Goal: Information Seeking & Learning: Check status

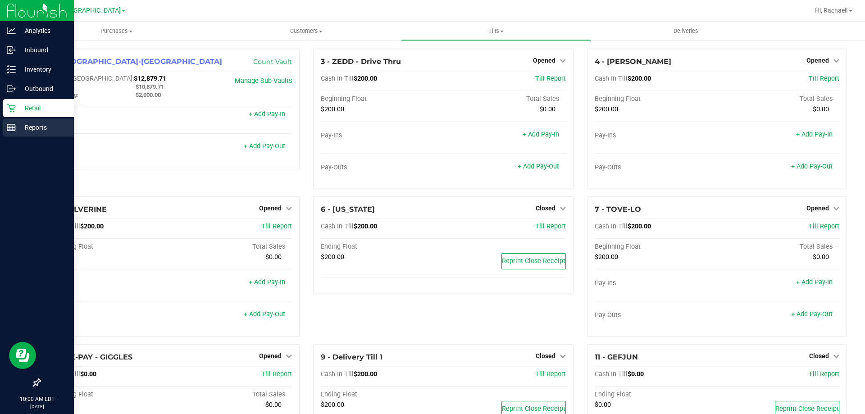
click at [29, 124] on p "Reports" at bounding box center [43, 127] width 54 height 11
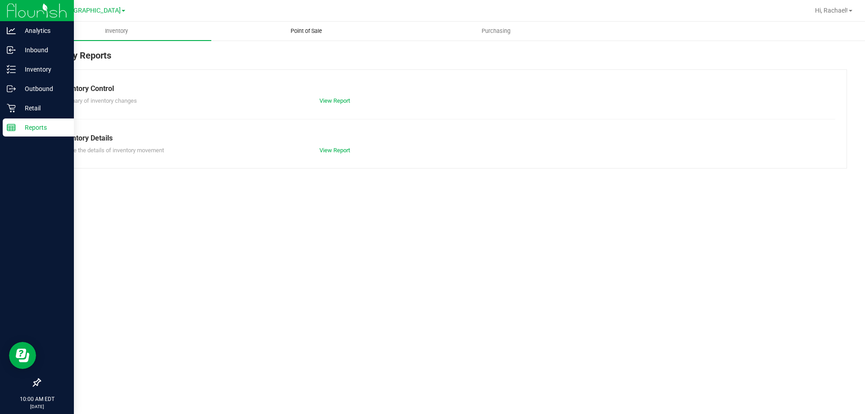
click at [320, 33] on span "Point of Sale" at bounding box center [307, 31] width 56 height 8
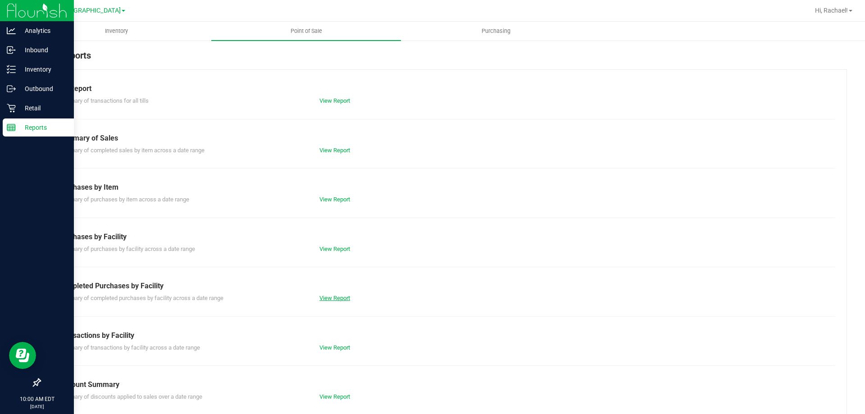
click at [325, 297] on link "View Report" at bounding box center [335, 298] width 31 height 7
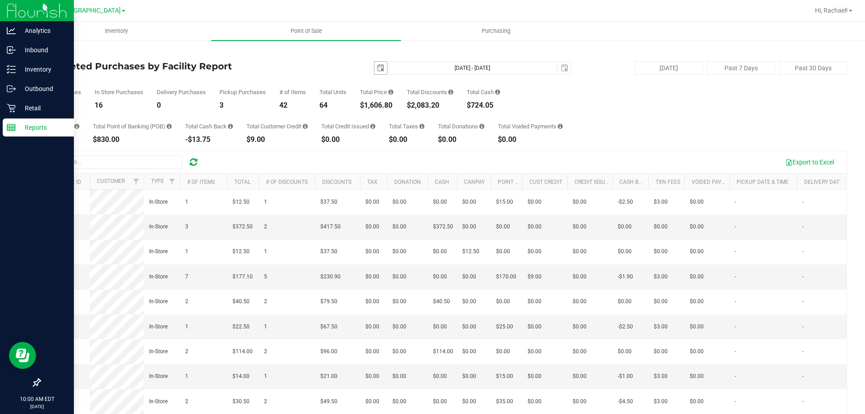
click at [377, 64] on span "select" at bounding box center [381, 68] width 13 height 13
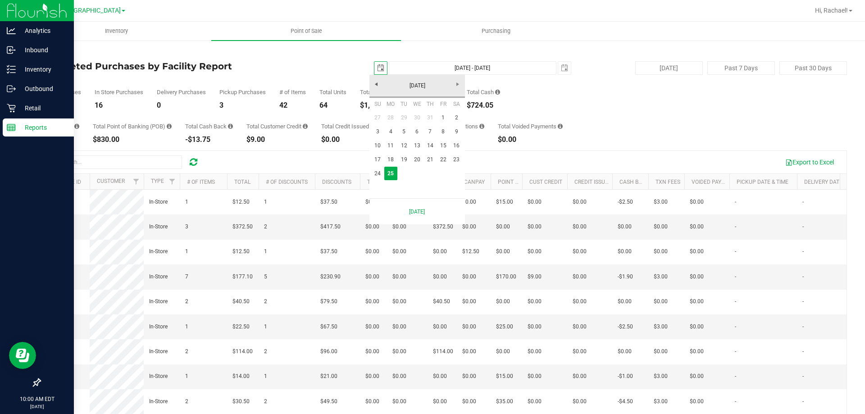
scroll to position [0, 23]
click at [379, 170] on link "24" at bounding box center [377, 174] width 13 height 14
type input "[DATE]"
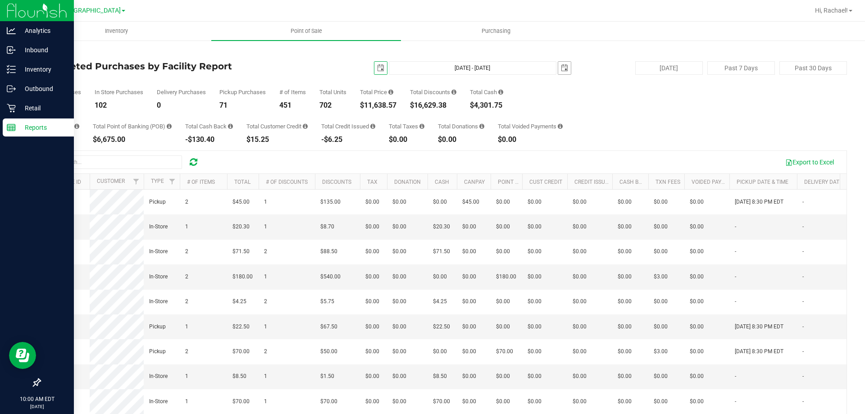
click at [561, 69] on span "select" at bounding box center [564, 67] width 7 height 7
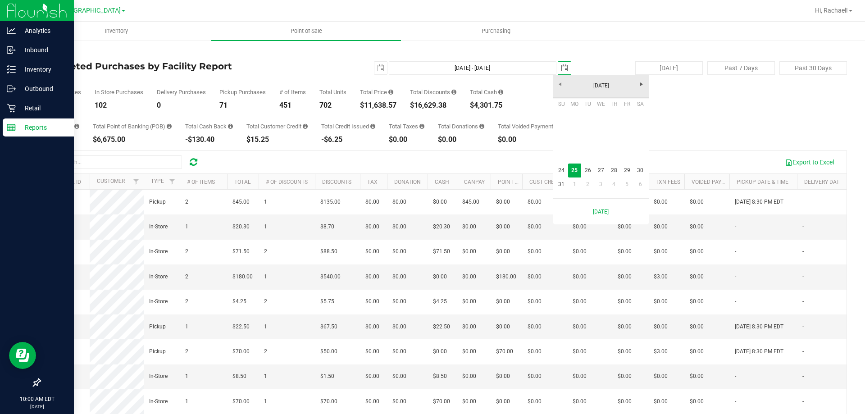
scroll to position [0, 23]
click at [564, 168] on link "24" at bounding box center [561, 171] width 13 height 14
type input "[DATE] - [DATE]"
type input "[DATE]"
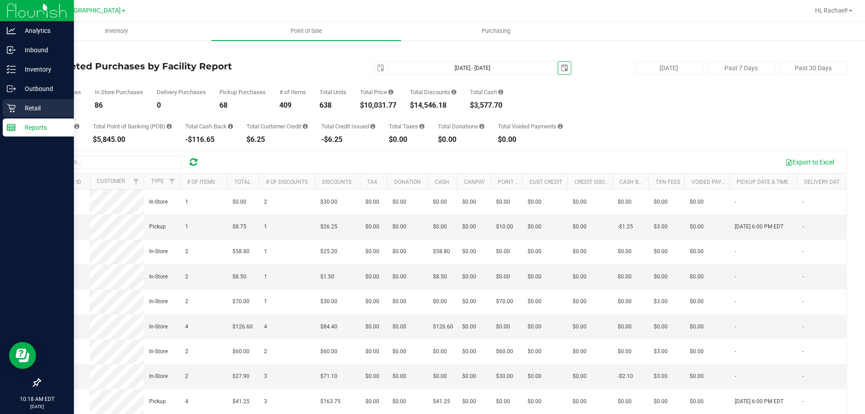
click at [32, 103] on p "Retail" at bounding box center [43, 108] width 54 height 11
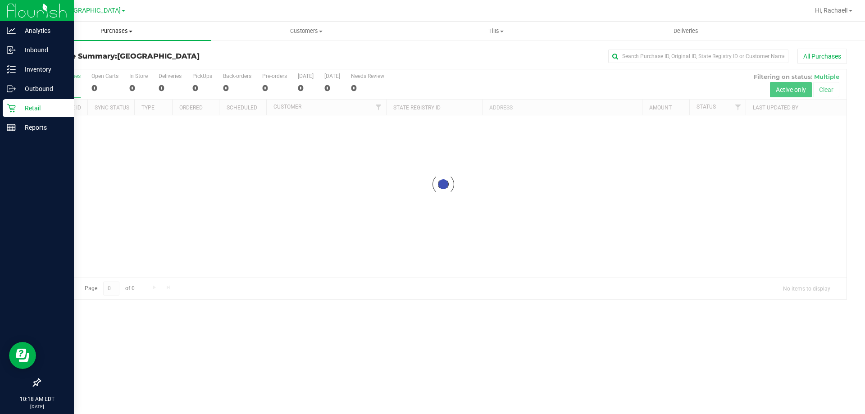
click at [120, 30] on span "Purchases" at bounding box center [117, 31] width 190 height 8
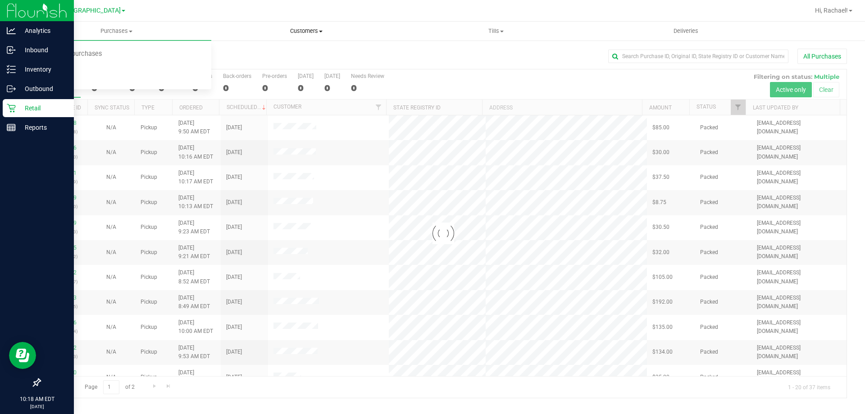
click at [304, 28] on span "Customers" at bounding box center [306, 31] width 189 height 8
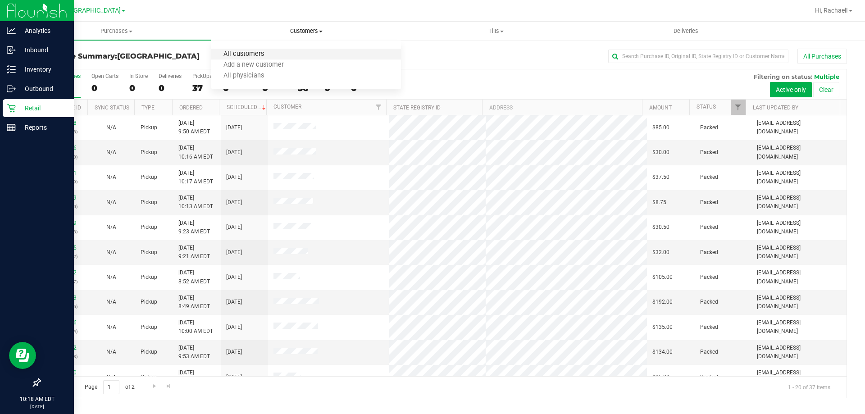
click at [258, 51] on span "All customers" at bounding box center [243, 54] width 65 height 8
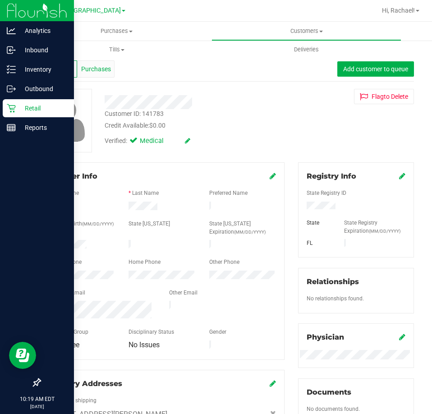
click at [99, 61] on div "Purchases" at bounding box center [95, 68] width 37 height 17
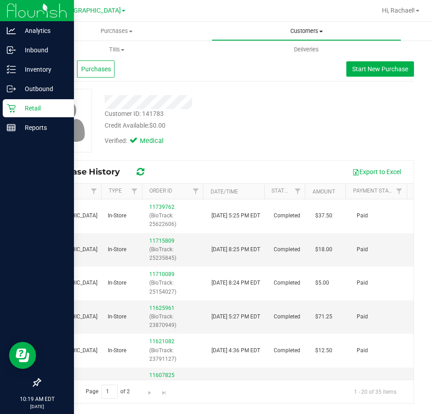
click at [293, 33] on span "Customers" at bounding box center [306, 31] width 189 height 8
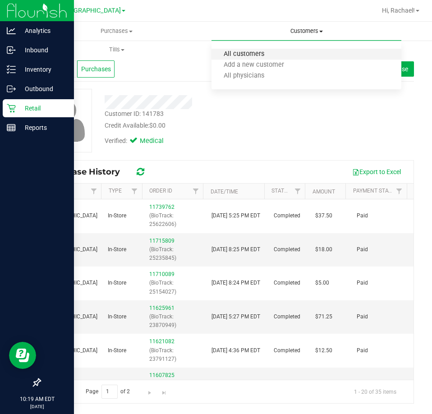
click at [257, 55] on span "All customers" at bounding box center [243, 54] width 65 height 8
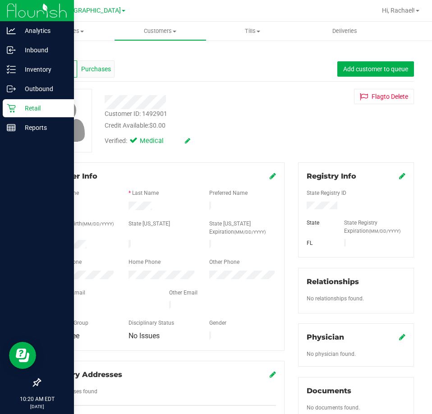
click at [105, 66] on span "Purchases" at bounding box center [96, 68] width 30 height 9
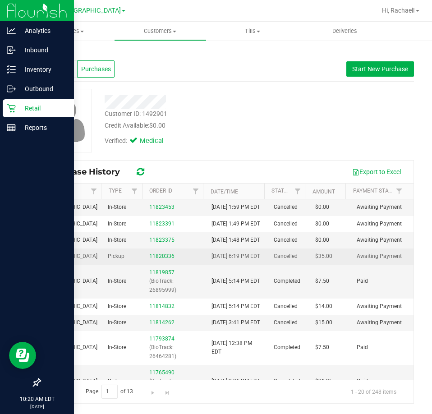
scroll to position [45, 0]
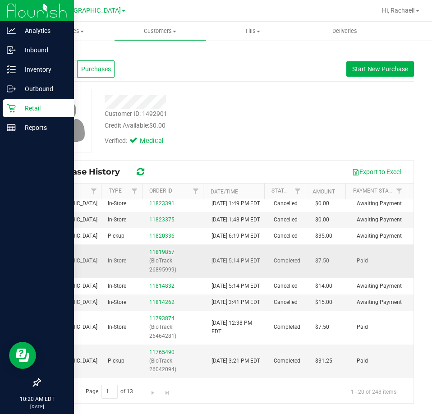
click at [160, 255] on link "11819857" at bounding box center [161, 252] width 25 height 6
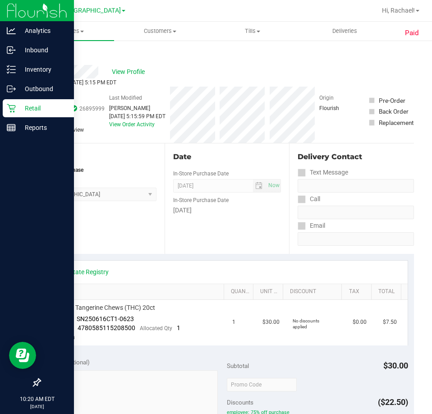
click at [50, 53] on link "Back" at bounding box center [47, 54] width 14 height 6
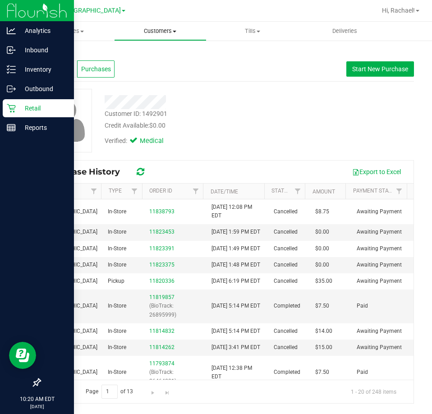
click at [167, 32] on span "Customers" at bounding box center [159, 31] width 91 height 8
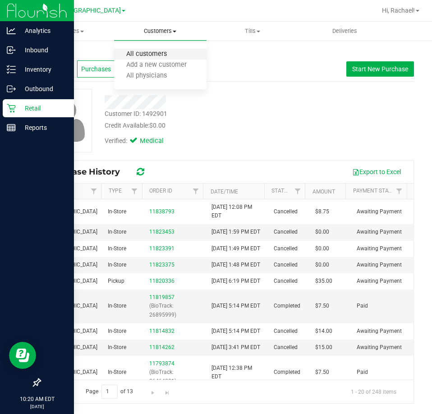
click at [162, 51] on span "All customers" at bounding box center [146, 54] width 65 height 8
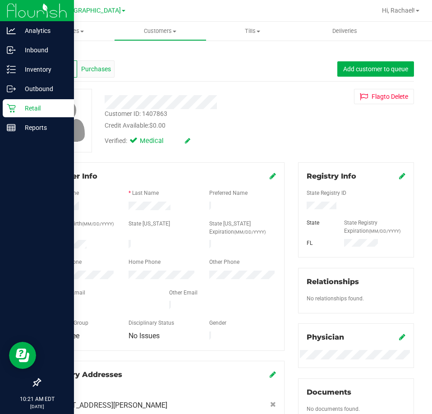
click at [103, 75] on div "Purchases" at bounding box center [95, 68] width 37 height 17
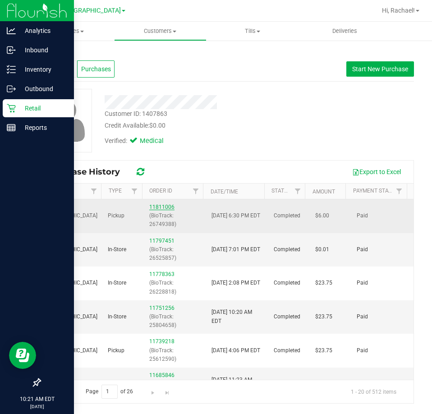
click at [170, 205] on link "11811006" at bounding box center [161, 207] width 25 height 6
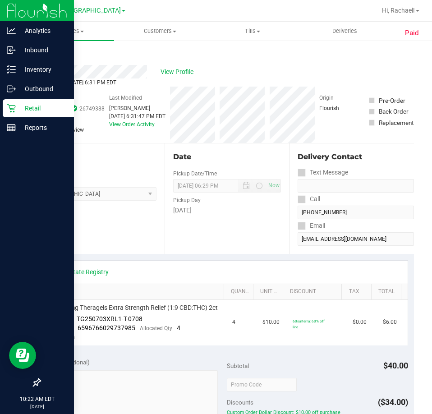
click at [53, 56] on link "Back" at bounding box center [47, 54] width 14 height 6
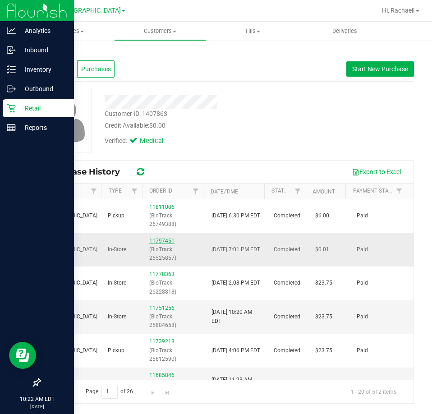
click at [151, 238] on link "11797451" at bounding box center [161, 241] width 25 height 6
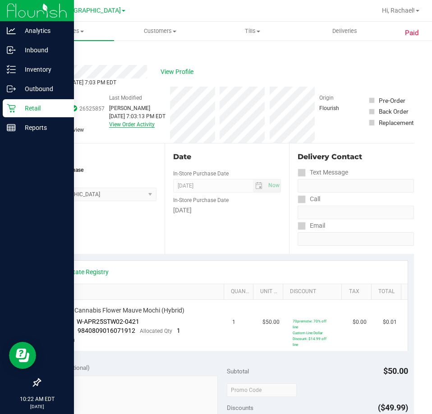
click at [129, 123] on link "View Order Activity" at bounding box center [132, 124] width 46 height 6
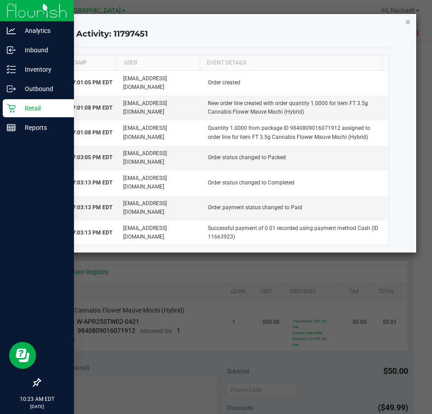
click at [409, 20] on icon "button" at bounding box center [408, 21] width 6 height 11
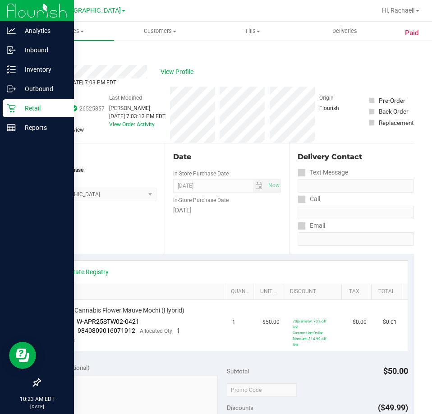
click at [49, 56] on link "Back" at bounding box center [47, 54] width 14 height 6
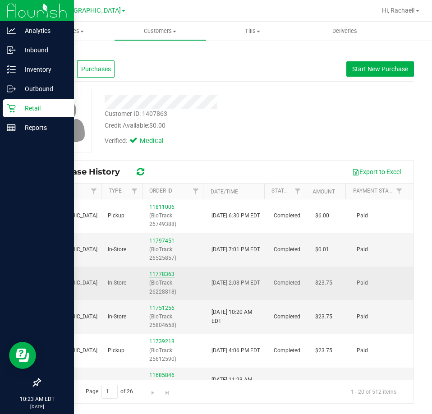
click at [167, 272] on link "11778363" at bounding box center [161, 274] width 25 height 6
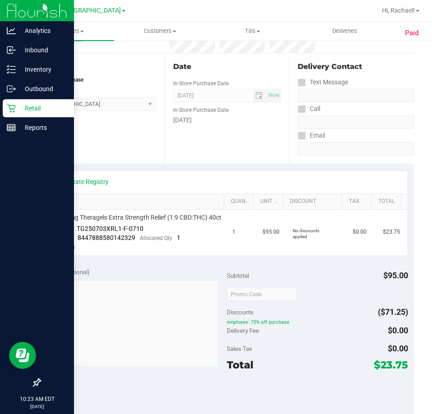
scroll to position [135, 0]
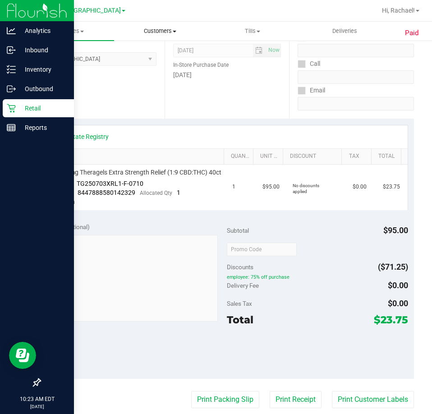
click at [161, 29] on span "Customers" at bounding box center [159, 31] width 91 height 8
click at [146, 52] on span "All customers" at bounding box center [146, 54] width 65 height 8
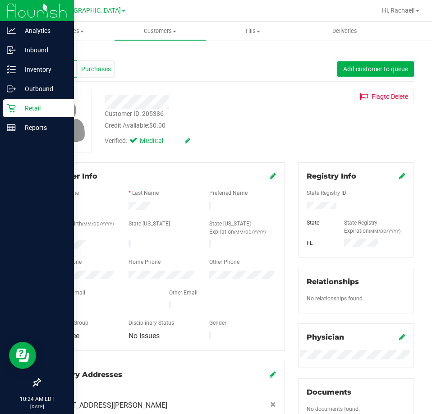
click at [102, 63] on div "Purchases" at bounding box center [95, 68] width 37 height 17
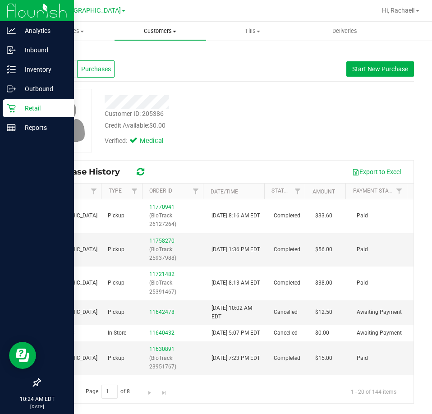
click at [152, 30] on span "Customers" at bounding box center [159, 31] width 91 height 8
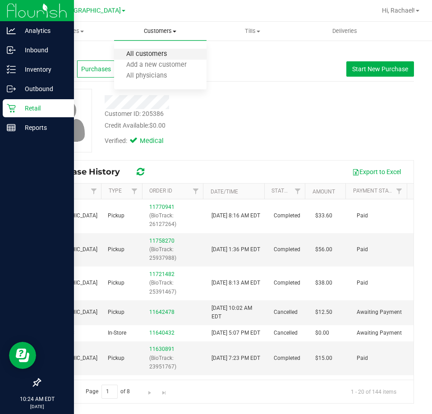
click at [143, 54] on span "All customers" at bounding box center [146, 54] width 65 height 8
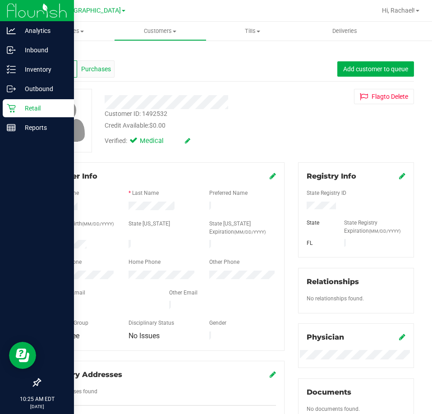
click at [97, 65] on span "Purchases" at bounding box center [96, 68] width 30 height 9
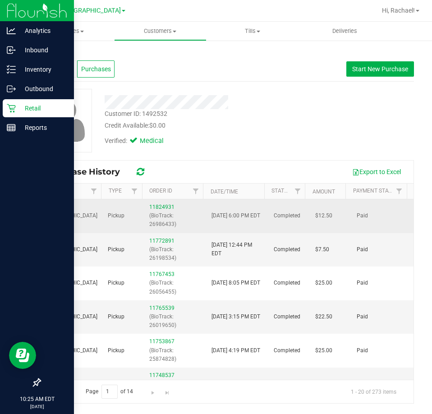
click at [151, 203] on div "11824931 (BioTrack: 26986433)" at bounding box center [174, 216] width 51 height 26
click at [151, 206] on link "11824931" at bounding box center [161, 207] width 25 height 6
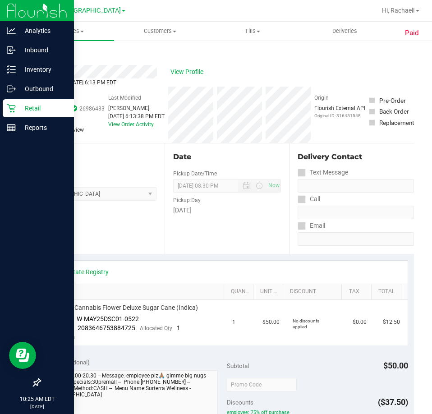
click at [42, 50] on div "Back" at bounding box center [47, 54] width 14 height 11
click at [46, 56] on link "Back" at bounding box center [47, 54] width 14 height 6
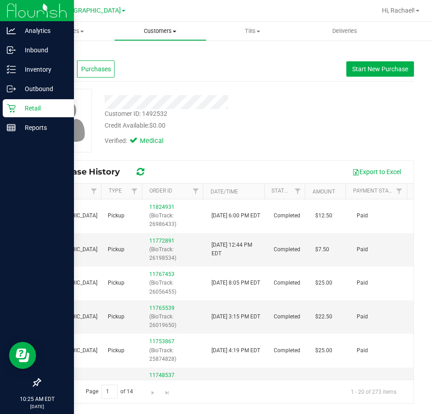
click at [151, 26] on uib-tab-heading "Customers All customers Add a new customer All physicians" at bounding box center [159, 31] width 91 height 18
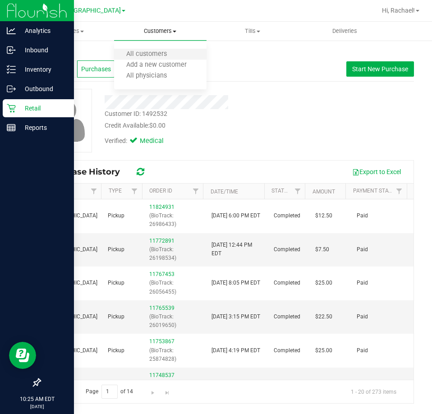
click at [144, 50] on li "All customers" at bounding box center [160, 54] width 92 height 11
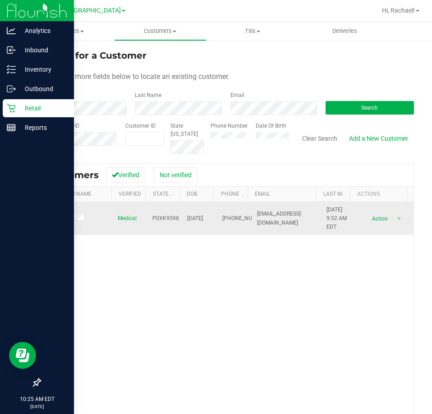
click at [63, 221] on span at bounding box center [66, 218] width 41 height 9
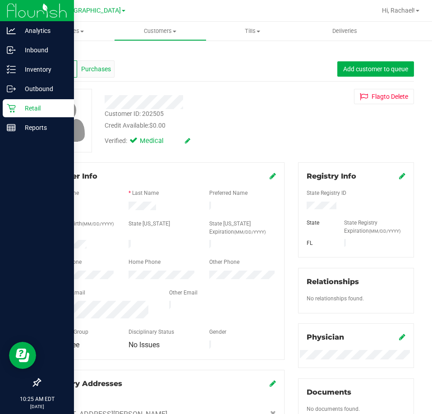
click at [94, 65] on span "Purchases" at bounding box center [96, 68] width 30 height 9
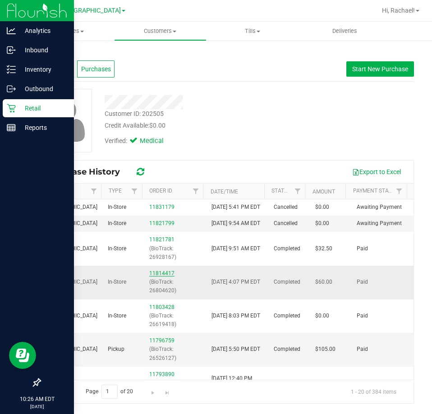
click at [157, 276] on link "11814417" at bounding box center [161, 273] width 25 height 6
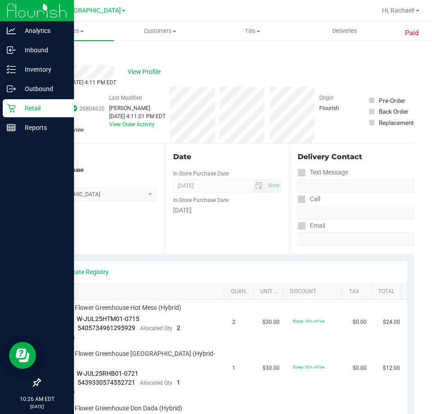
click at [44, 52] on link "Back" at bounding box center [47, 54] width 14 height 6
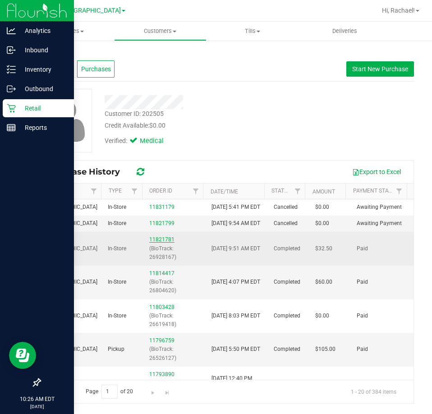
click at [158, 242] on link "11821781" at bounding box center [161, 239] width 25 height 6
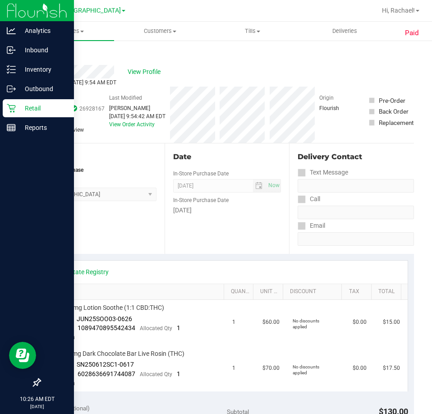
click at [44, 55] on link "Back" at bounding box center [47, 54] width 14 height 6
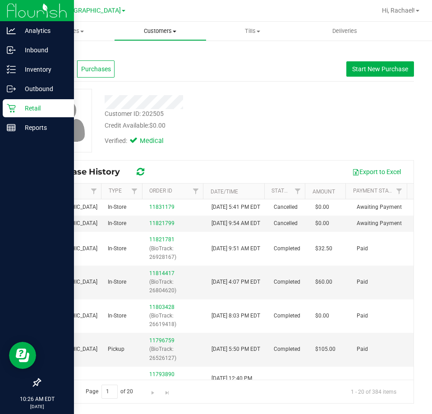
click at [166, 29] on span "Customers" at bounding box center [159, 31] width 91 height 8
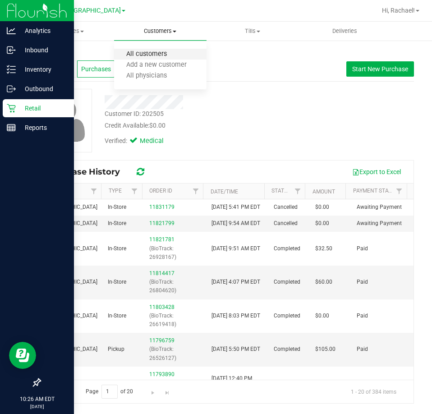
click at [159, 55] on span "All customers" at bounding box center [146, 54] width 65 height 8
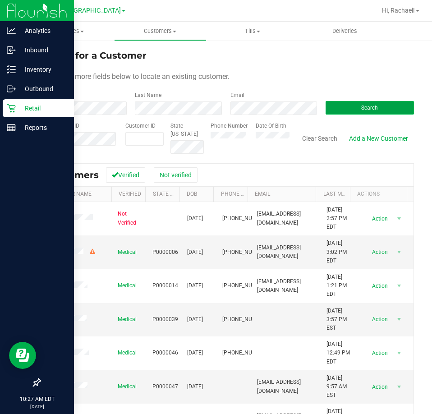
click at [347, 103] on button "Search" at bounding box center [369, 108] width 88 height 14
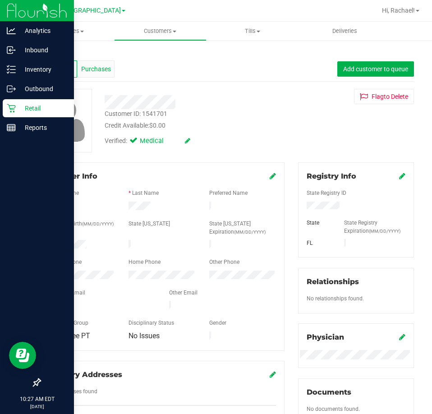
click at [94, 67] on span "Purchases" at bounding box center [96, 68] width 30 height 9
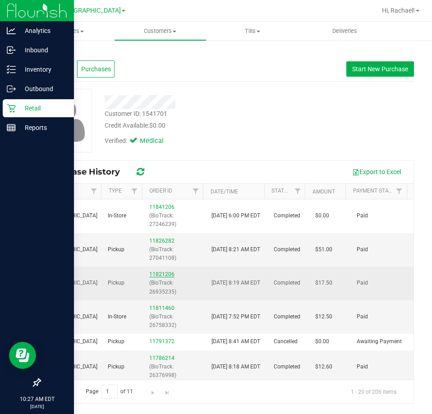
click at [156, 273] on link "11821206" at bounding box center [161, 274] width 25 height 6
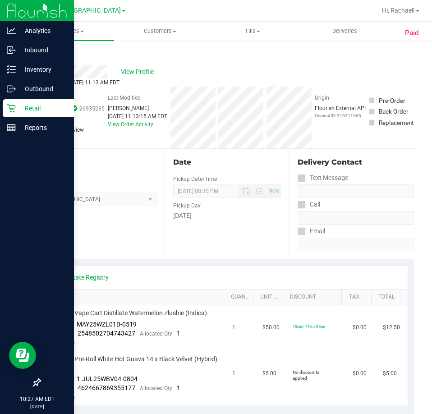
click at [51, 55] on link "Back" at bounding box center [47, 54] width 14 height 6
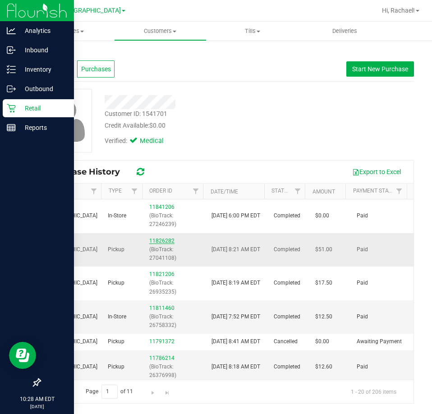
click at [156, 241] on link "11826282" at bounding box center [161, 241] width 25 height 6
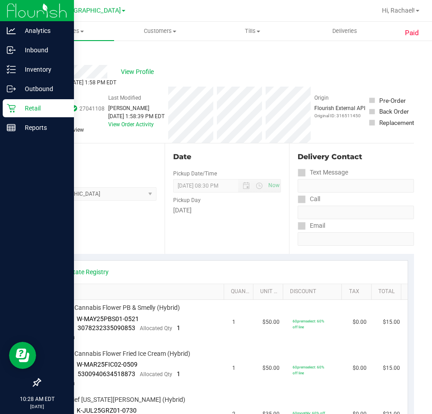
click at [48, 54] on link "Back" at bounding box center [47, 54] width 14 height 6
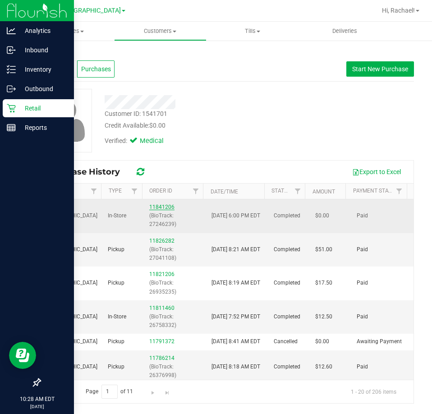
click at [153, 207] on link "11841206" at bounding box center [161, 207] width 25 height 6
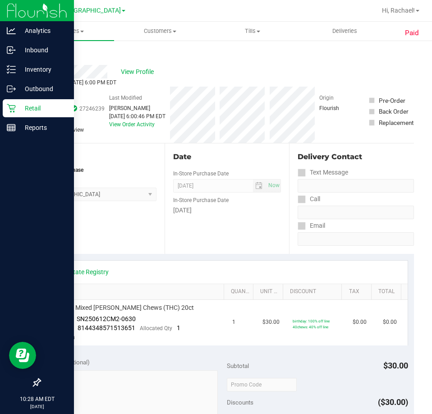
click at [44, 48] on div "Paid Back View Profile Completed [DATE] 6:00 PM EDT # 11841206 BioTrack ID: 272…" at bounding box center [227, 394] width 410 height 709
click at [50, 56] on link "Back" at bounding box center [47, 54] width 14 height 6
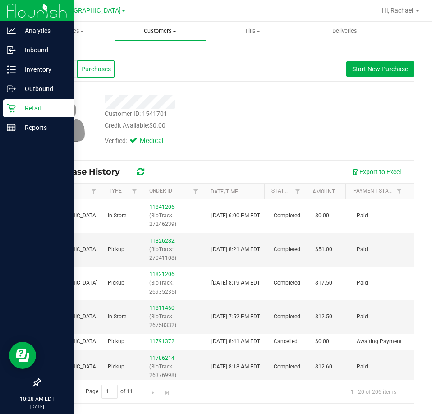
click at [160, 26] on uib-tab-heading "Customers All customers Add a new customer All physicians" at bounding box center [159, 31] width 91 height 18
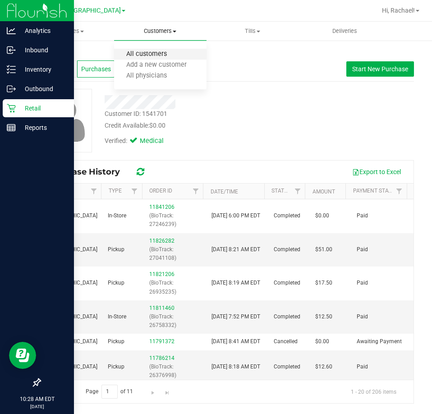
click at [151, 54] on span "All customers" at bounding box center [146, 54] width 65 height 8
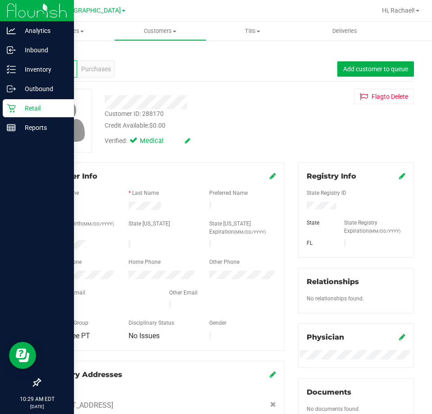
click at [89, 55] on div "Back" at bounding box center [227, 53] width 374 height 8
click at [88, 64] on div "Purchases" at bounding box center [95, 68] width 37 height 17
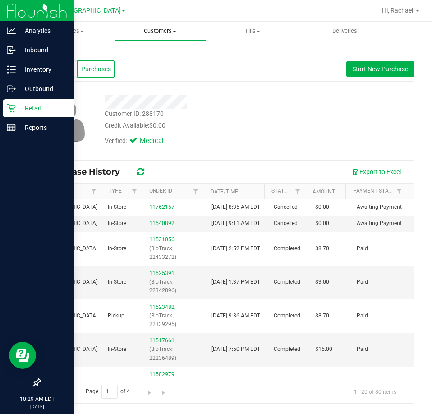
click at [150, 32] on span "Customers" at bounding box center [159, 31] width 91 height 8
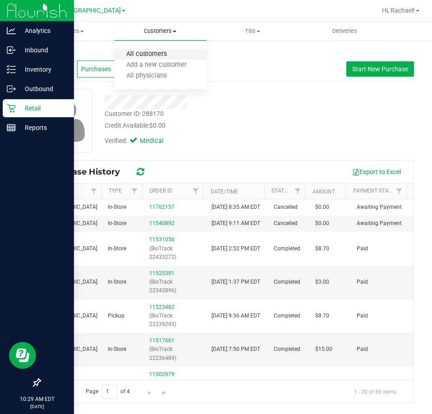
click at [148, 55] on span "All customers" at bounding box center [146, 54] width 65 height 8
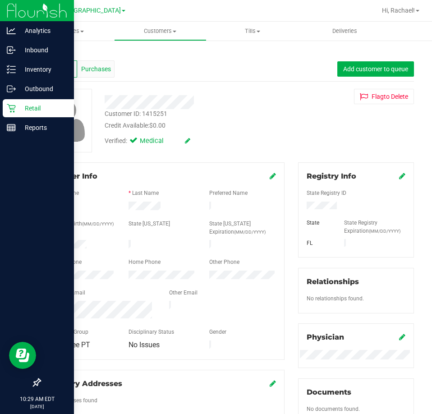
click at [92, 68] on span "Purchases" at bounding box center [96, 68] width 30 height 9
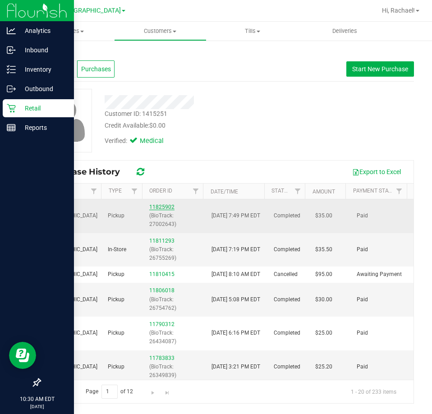
click at [157, 206] on link "11825902" at bounding box center [161, 207] width 25 height 6
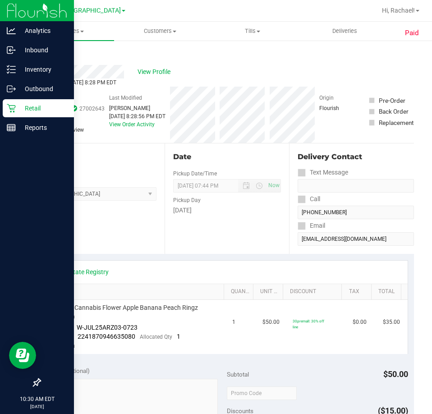
click at [51, 54] on link "Back" at bounding box center [47, 54] width 14 height 6
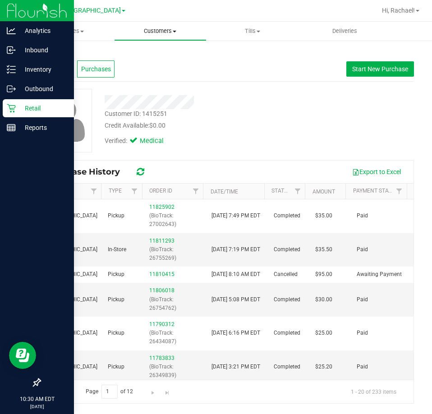
click at [170, 29] on span "Customers" at bounding box center [159, 31] width 91 height 8
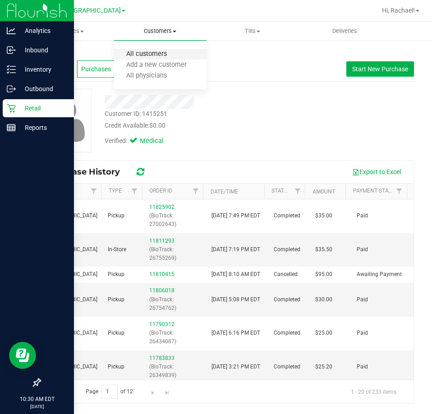
click at [159, 50] on span "All customers" at bounding box center [146, 54] width 65 height 8
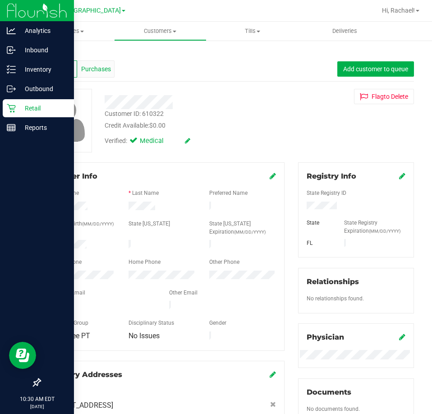
click at [88, 64] on span "Purchases" at bounding box center [96, 68] width 30 height 9
